Goal: Register for event/course

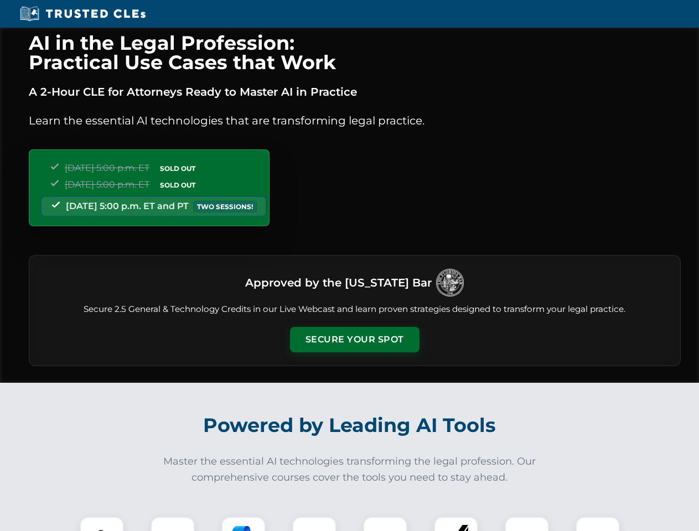
click at [354, 340] on button "Secure Your Spot" at bounding box center [354, 339] width 129 height 25
click at [102, 524] on img at bounding box center [102, 539] width 32 height 32
click at [173, 524] on div at bounding box center [172, 539] width 44 height 44
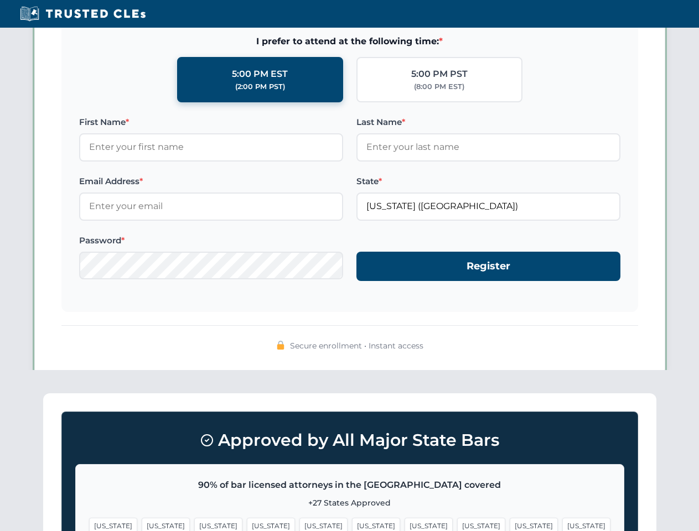
click at [509, 524] on span "[US_STATE]" at bounding box center [533, 526] width 48 height 16
